Goal: Navigation & Orientation: Find specific page/section

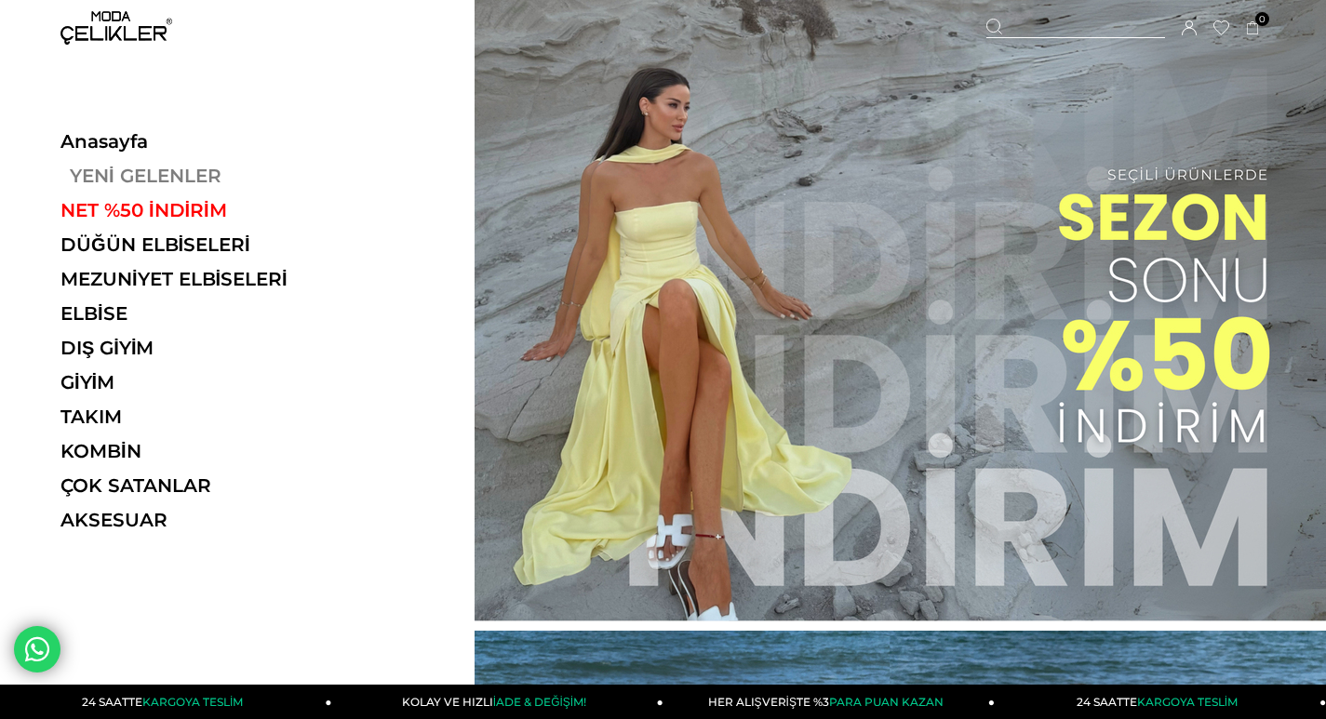
click at [126, 176] on link "YENİ GELENLER" at bounding box center [188, 176] width 256 height 22
click at [145, 177] on link "YENİ GELENLER" at bounding box center [188, 176] width 256 height 22
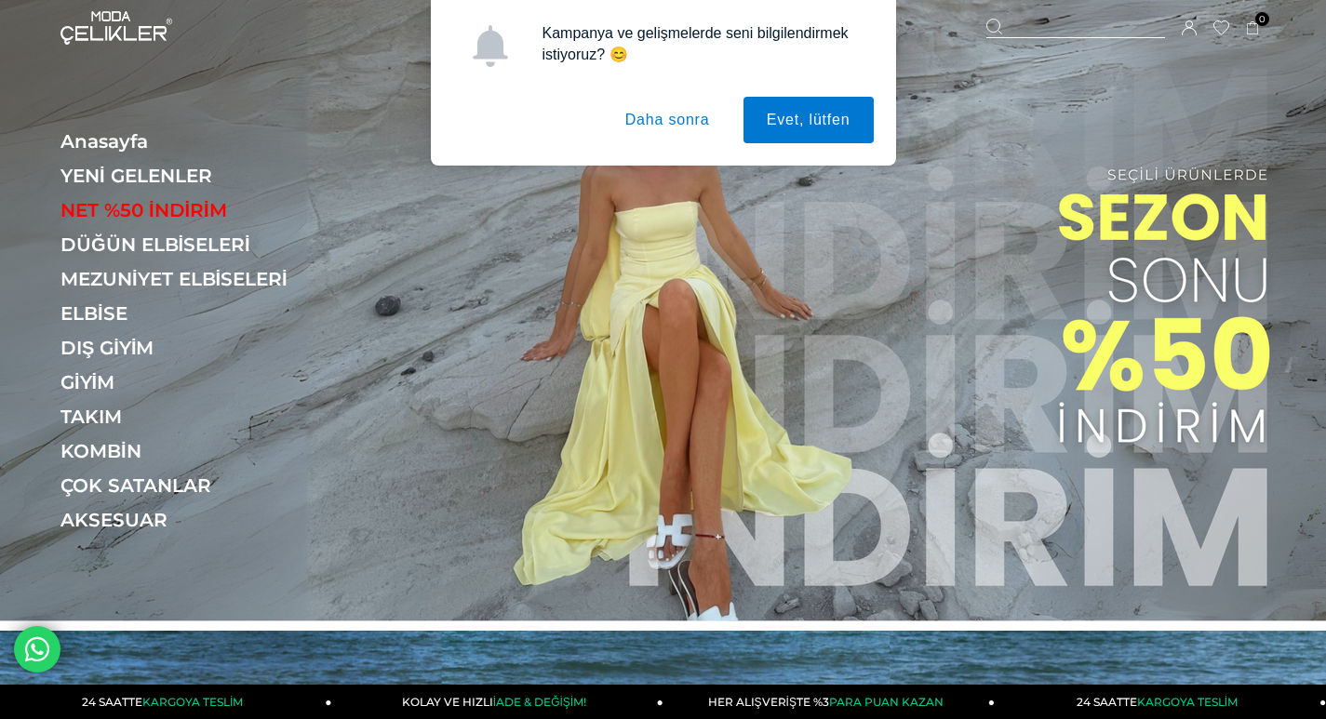
click at [674, 126] on button "Daha sonra" at bounding box center [667, 120] width 131 height 47
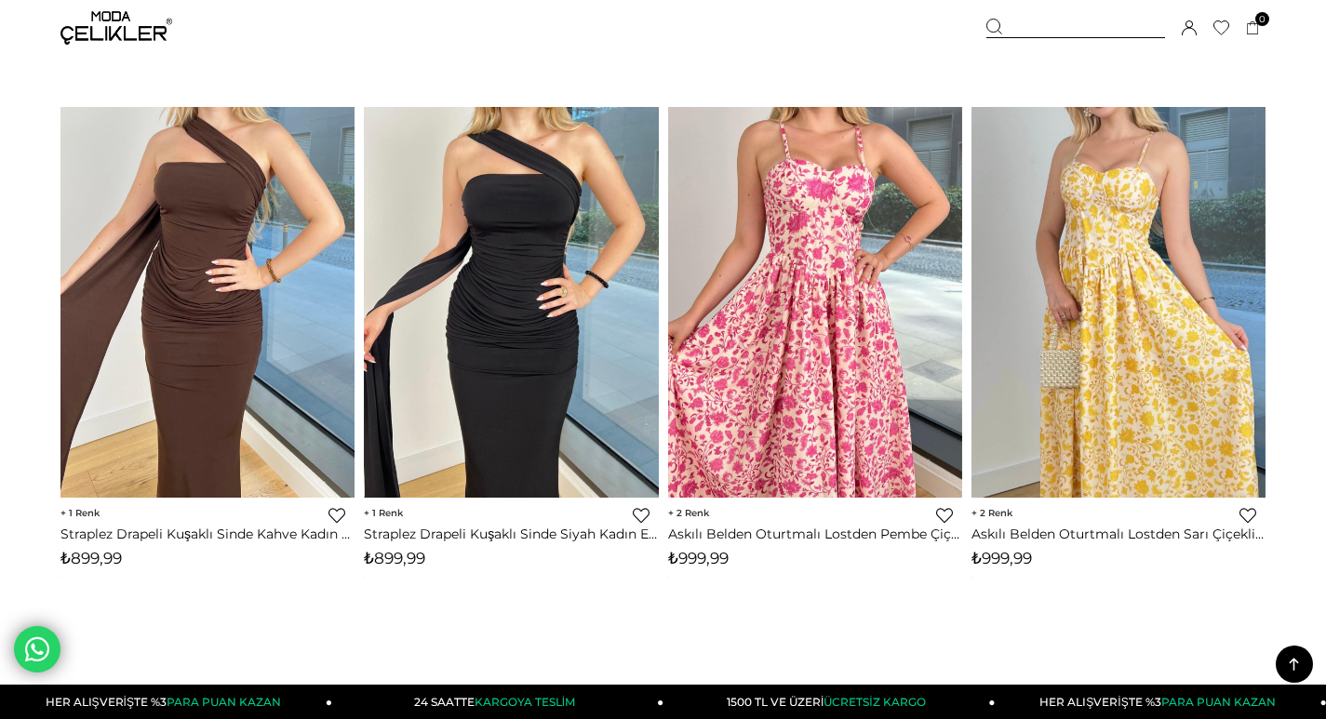
scroll to position [10796, 0]
